Goal: Task Accomplishment & Management: Use online tool/utility

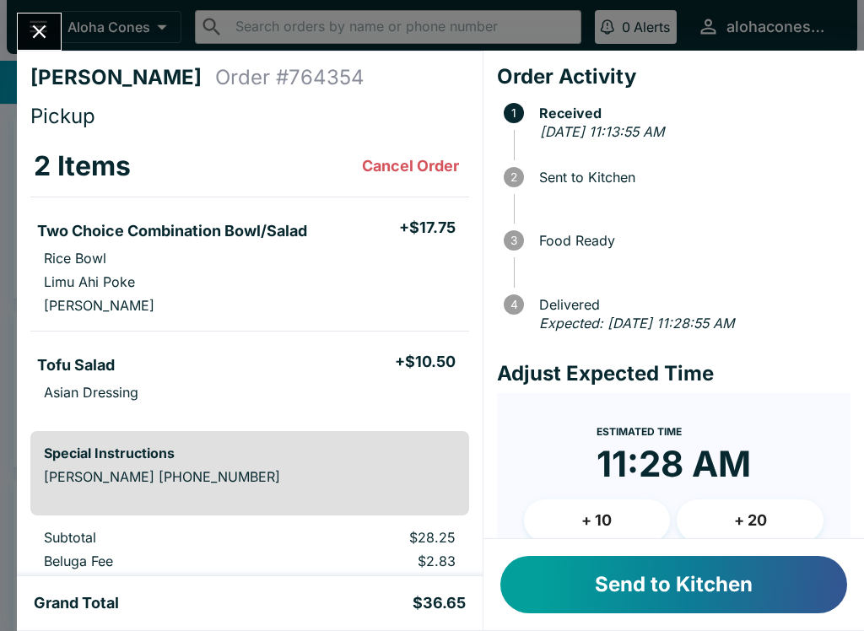
click at [705, 576] on button "Send to Kitchen" at bounding box center [673, 584] width 347 height 57
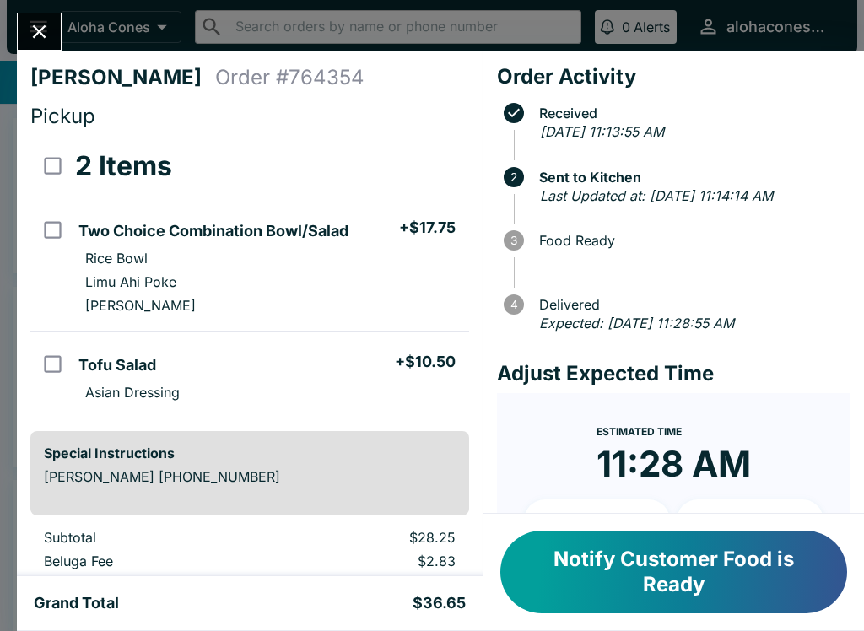
click at [718, 568] on button "Notify Customer Food is Ready" at bounding box center [673, 572] width 347 height 83
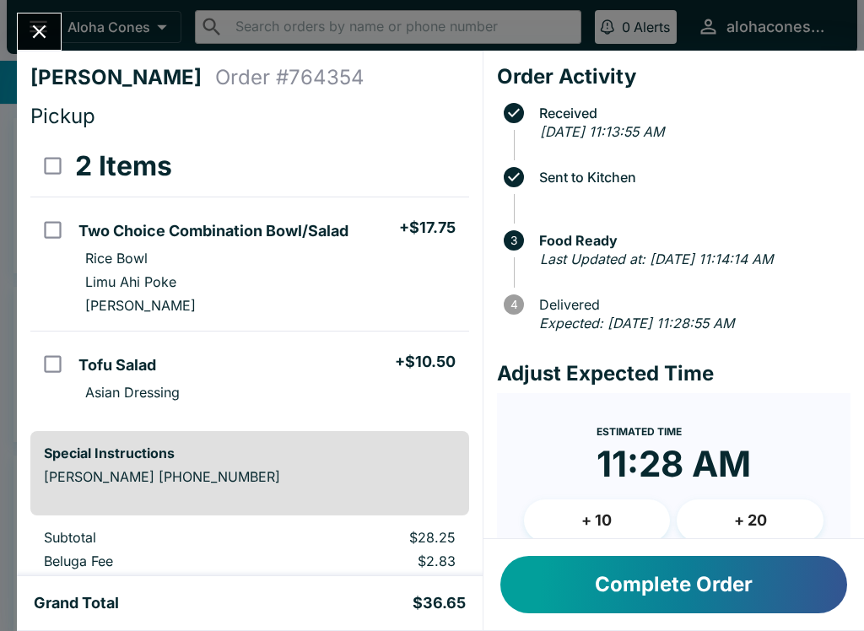
click at [722, 576] on button "Complete Order" at bounding box center [673, 584] width 347 height 57
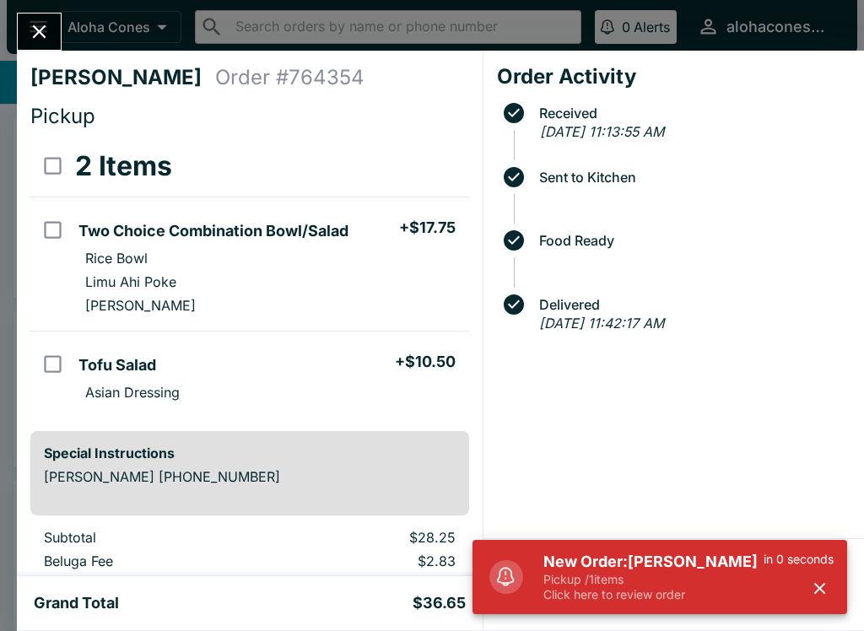
click at [660, 564] on h5 "New Order: [PERSON_NAME]" at bounding box center [654, 562] width 220 height 20
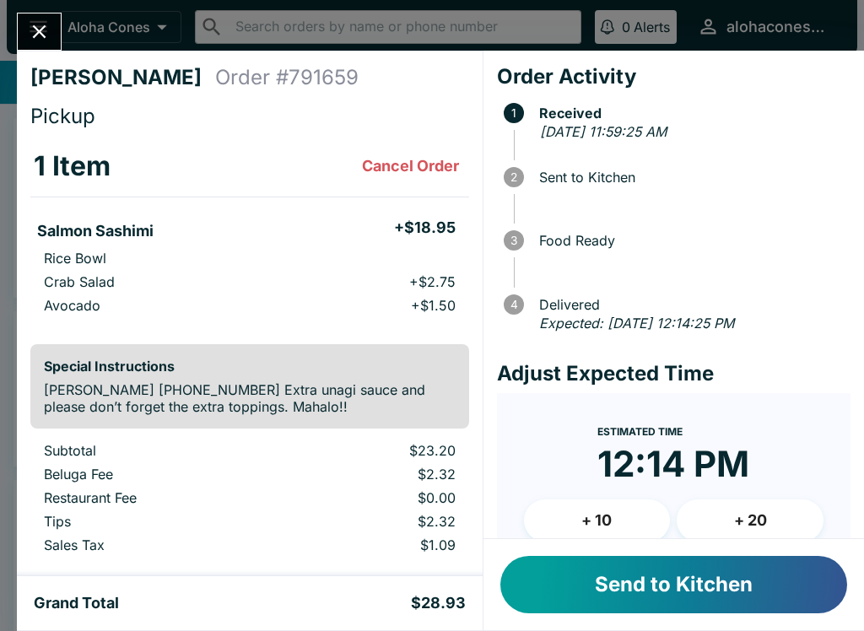
click at [705, 578] on button "Send to Kitchen" at bounding box center [673, 584] width 347 height 57
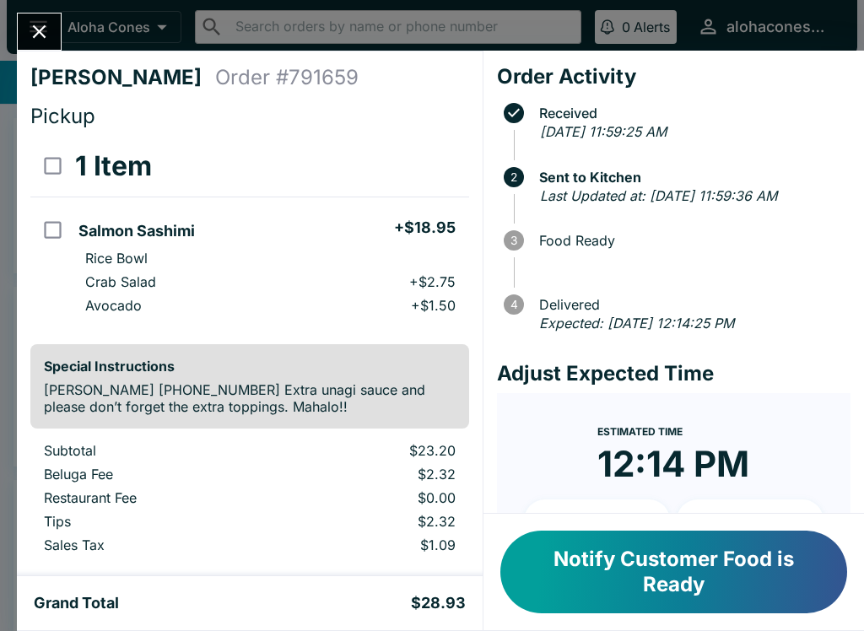
click at [663, 558] on button "Notify Customer Food is Ready" at bounding box center [673, 572] width 347 height 83
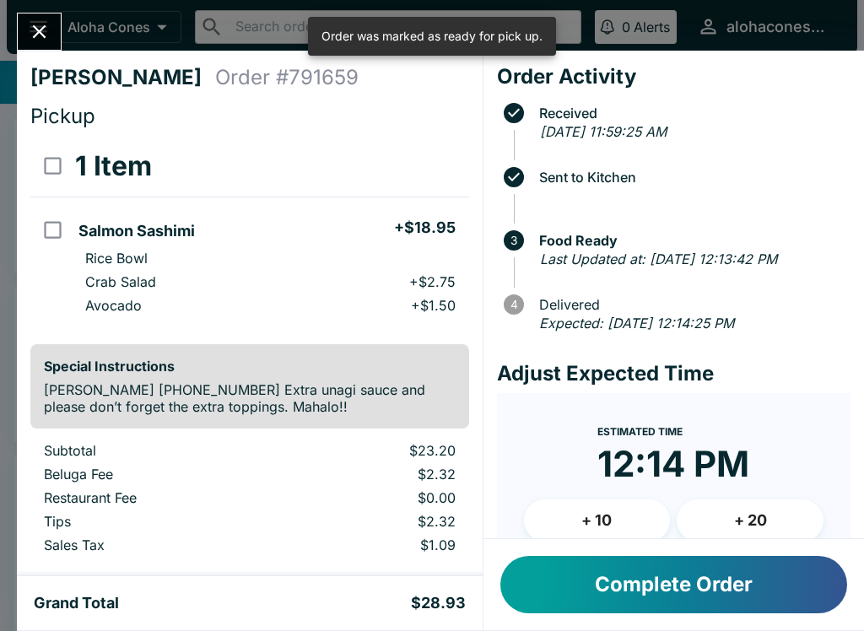
click at [696, 580] on button "Complete Order" at bounding box center [673, 584] width 347 height 57
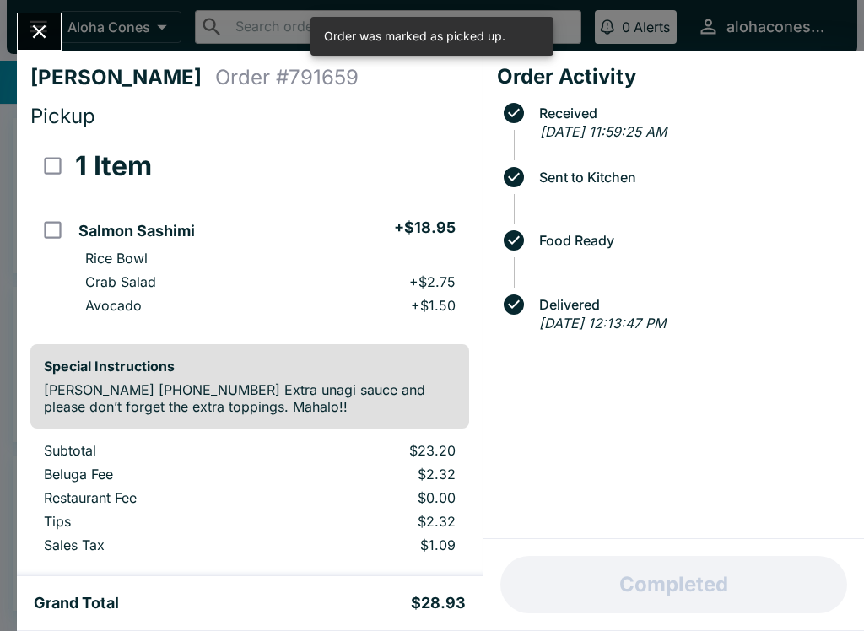
click at [41, 26] on icon "Close" at bounding box center [39, 31] width 23 height 23
